Goal: Answer question/provide support

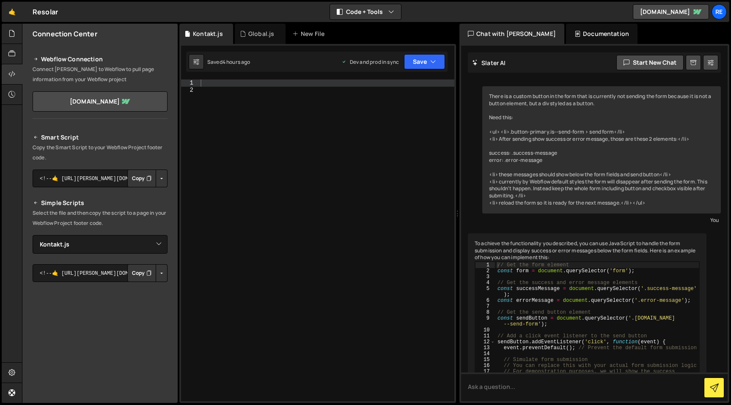
select select "45720"
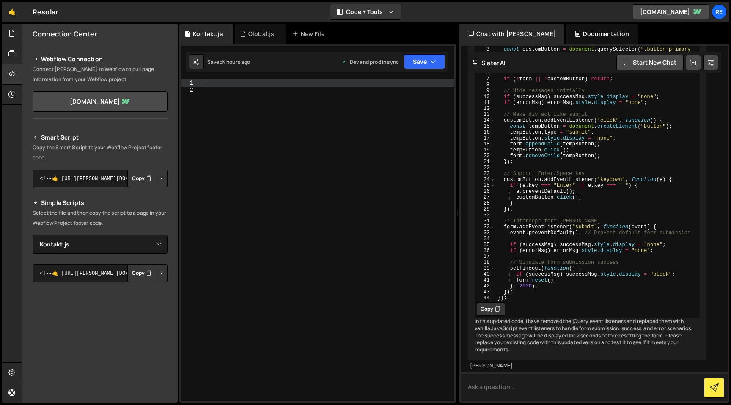
click at [475, 394] on textarea at bounding box center [594, 387] width 267 height 29
type textarea "this is the code th"
paste textarea "Here's the version that works. Clean up following: custom success/error message…"
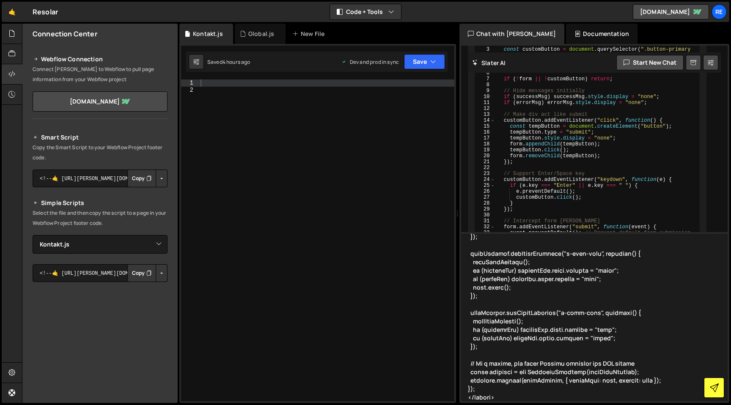
type textarea "Here's the version that works. Clean up following: custom success/error message…"
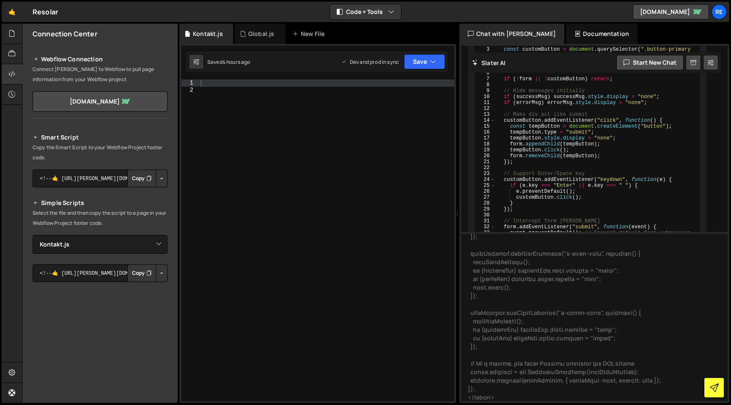
click at [715, 387] on icon at bounding box center [714, 388] width 9 height 9
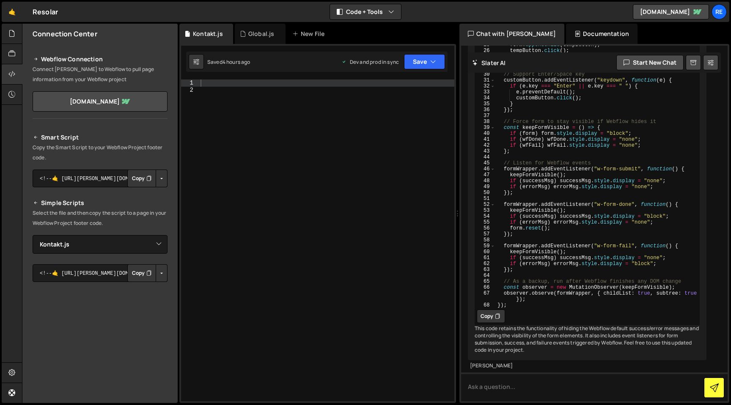
scroll to position [3903, 0]
click at [483, 310] on button "Copy" at bounding box center [491, 317] width 28 height 14
click at [499, 388] on textarea at bounding box center [594, 387] width 267 height 29
click at [495, 312] on icon at bounding box center [497, 316] width 5 height 8
click at [514, 391] on textarea at bounding box center [594, 387] width 267 height 29
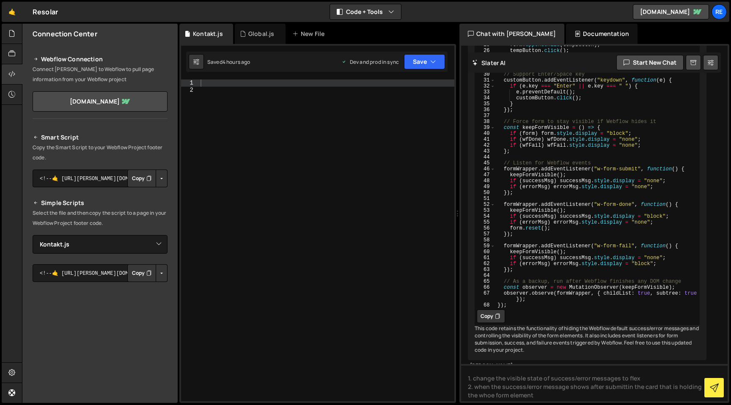
click at [694, 405] on div "Hold on a sec... Are you certain you wish to leave this page? Any changes you'v…" at bounding box center [365, 202] width 731 height 405
click at [547, 401] on div "[PERSON_NAME] Start new chat There is a custom button in the form that is curre…" at bounding box center [594, 223] width 270 height 359
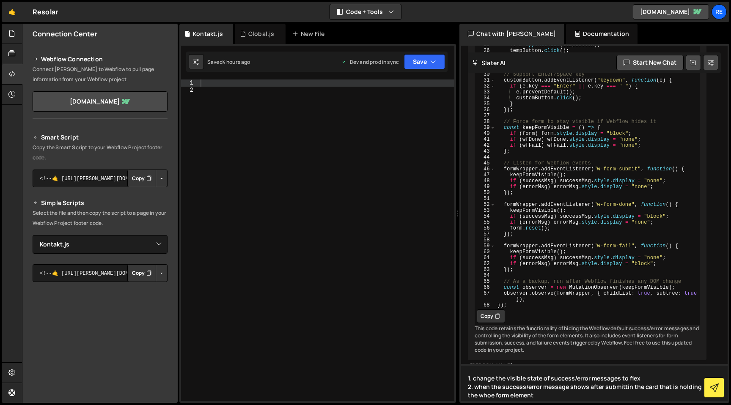
click at [550, 398] on textarea "1. change the visible state of success/error messages to flex 2. when the succe…" at bounding box center [594, 382] width 267 height 37
paste textarea "contact-form__card"
type textarea "1. change the visible state of success/error messages to flex 2. when the succe…"
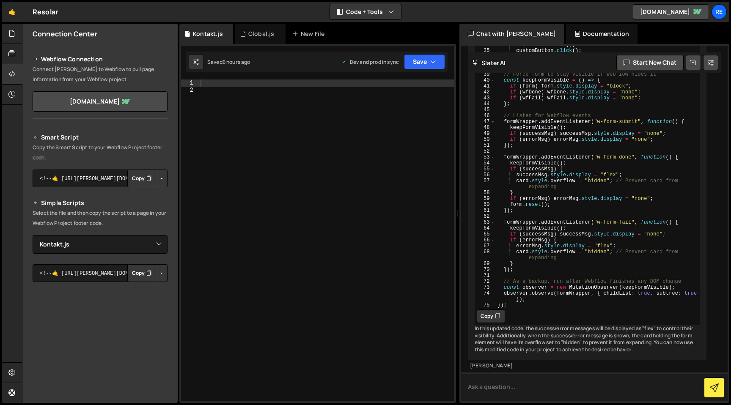
scroll to position [4100, 0]
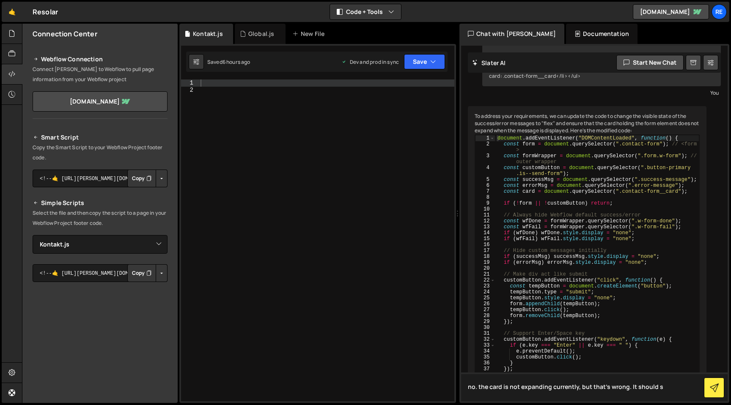
type textarea "no. the card is not expanding currently, but that's wrong. It should"
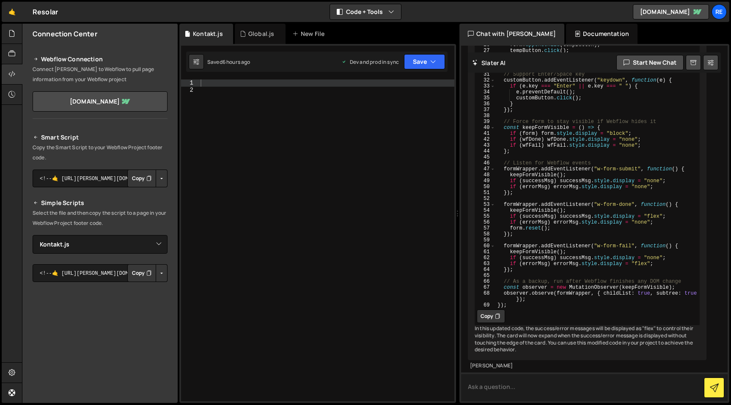
scroll to position [5100, 0]
click at [491, 323] on button "Copy" at bounding box center [491, 317] width 28 height 14
click at [393, 231] on div at bounding box center [327, 248] width 256 height 336
click at [352, 82] on div at bounding box center [327, 248] width 256 height 336
click at [490, 323] on button "Copy" at bounding box center [491, 317] width 28 height 14
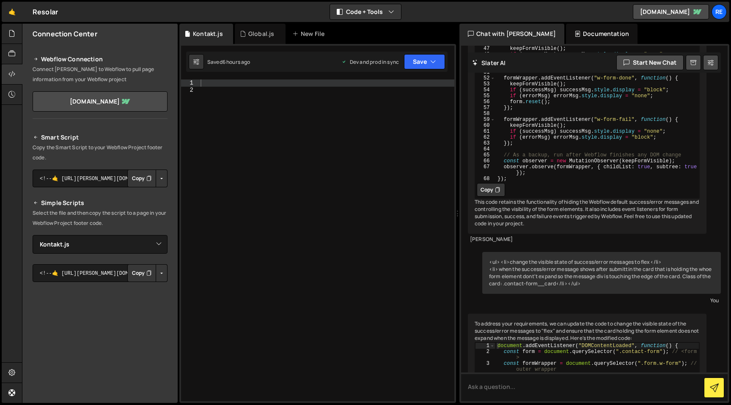
scroll to position [3936, 0]
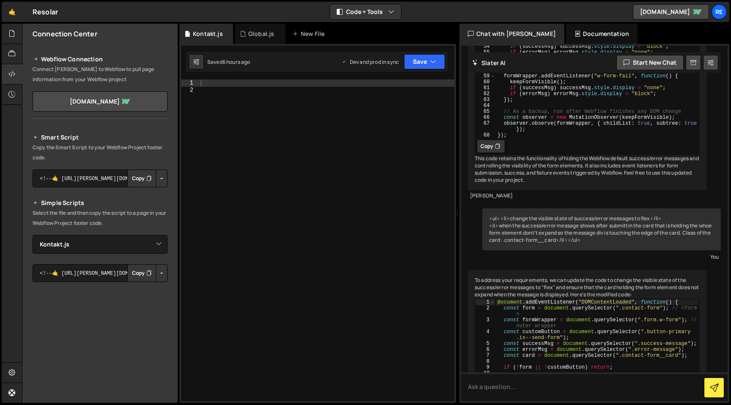
click at [497, 151] on icon at bounding box center [497, 146] width 5 height 8
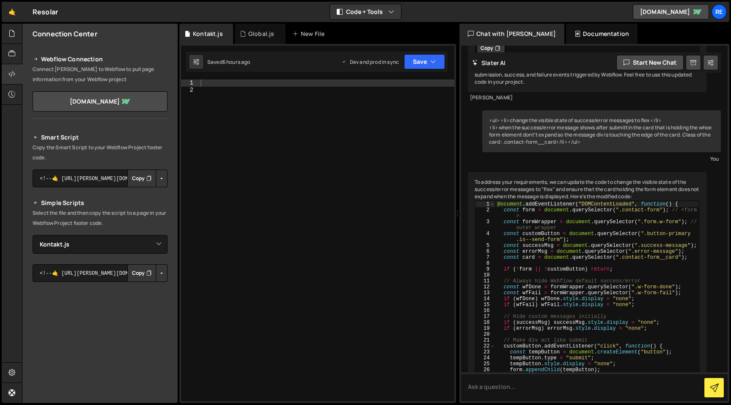
scroll to position [4226, 0]
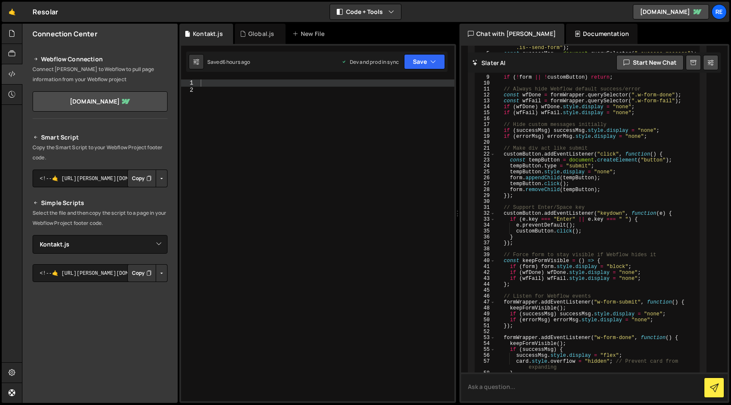
click at [504, 387] on textarea at bounding box center [594, 387] width 267 height 29
paste textarea "<script> document.addEventListener("DOMContentLoaded", function() { const form …"
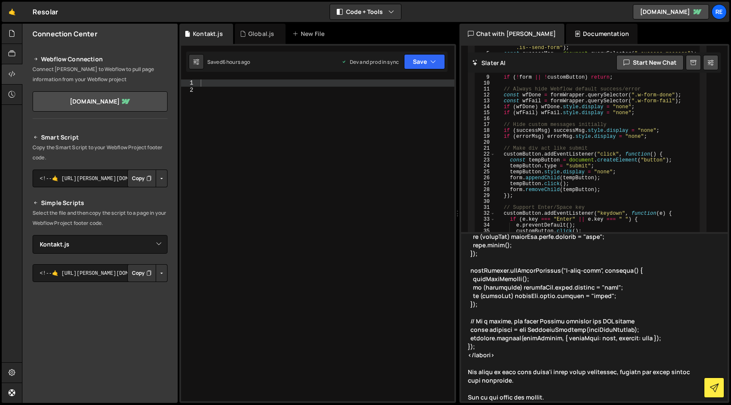
click at [483, 372] on textarea at bounding box center [594, 316] width 267 height 169
type textarea "this is the vesrion of code that is currently working perfectly. <script> docum…"
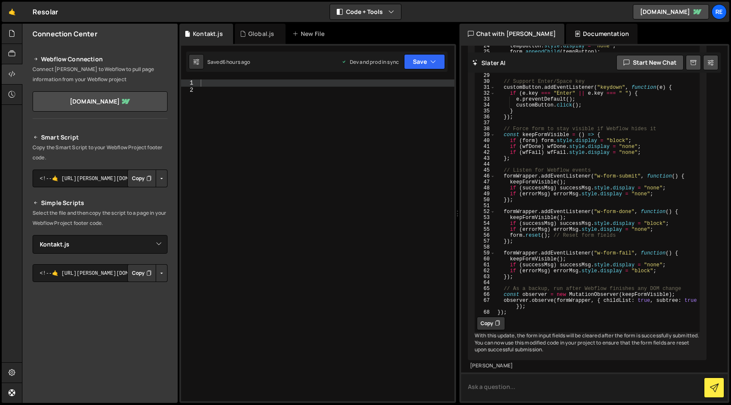
scroll to position [6271, 0]
click at [489, 317] on button "Copy" at bounding box center [491, 324] width 28 height 14
click at [536, 385] on textarea at bounding box center [594, 387] width 267 height 29
type textarea "didn't help the situation"
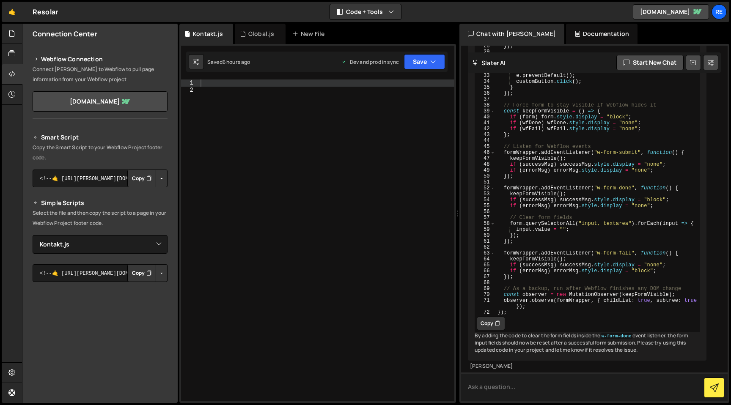
scroll to position [6883, 0]
click at [499, 319] on icon at bounding box center [497, 323] width 5 height 8
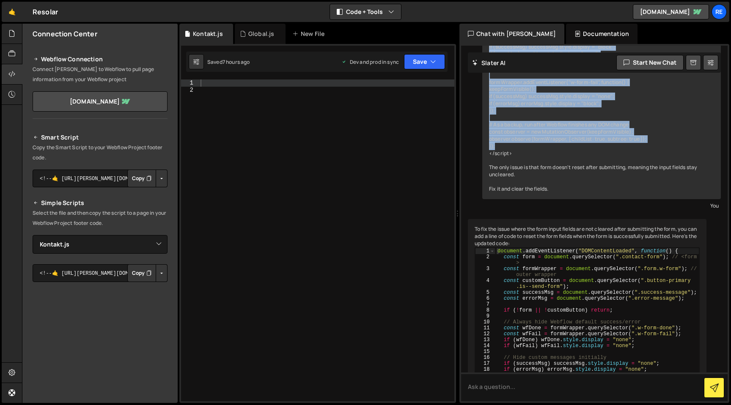
scroll to position [5726, 0]
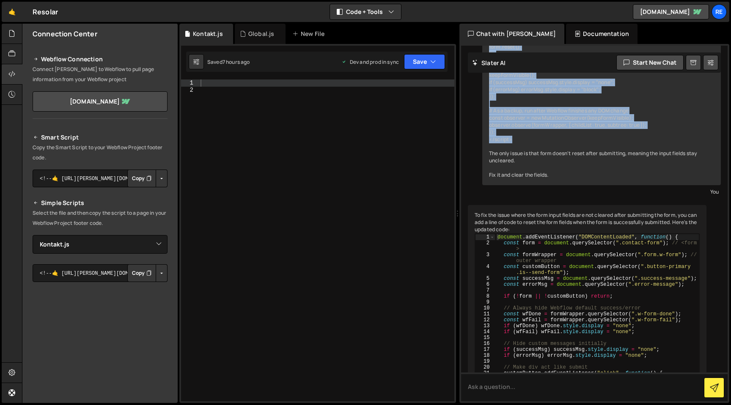
drag, startPoint x: 489, startPoint y: 128, endPoint x: 582, endPoint y: 317, distance: 210.4
copy div "<script> document.addEventListener("DOMContentLoaded", function() { const form …"
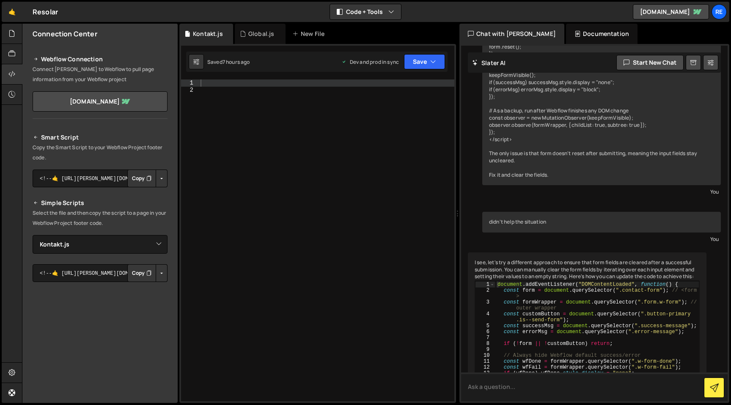
click at [529, 385] on textarea at bounding box center [594, 387] width 267 height 29
paste textarea "<script> document.addEventListener("DOMContentLoaded", function() { document.qu…"
type textarea "is this code controlling the fake placeholder in the form flelds correct? If no…"
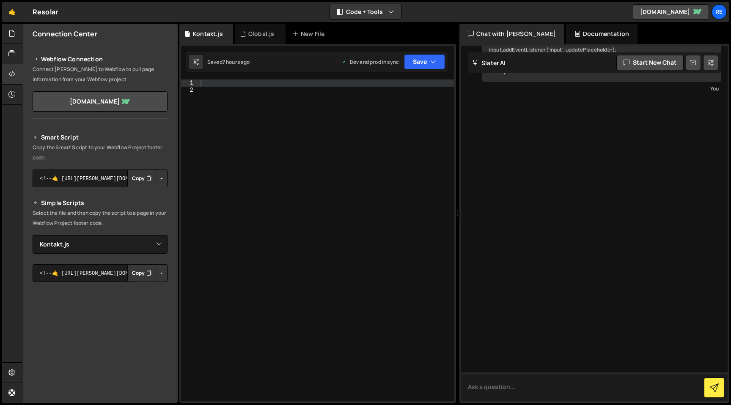
scroll to position [6809, 0]
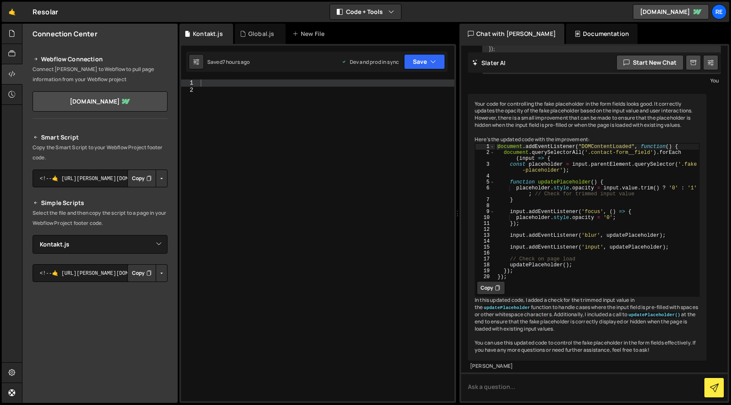
click at [495, 295] on button "Copy" at bounding box center [491, 288] width 28 height 14
